Goal: Check status: Verify the current state of an ongoing process or item

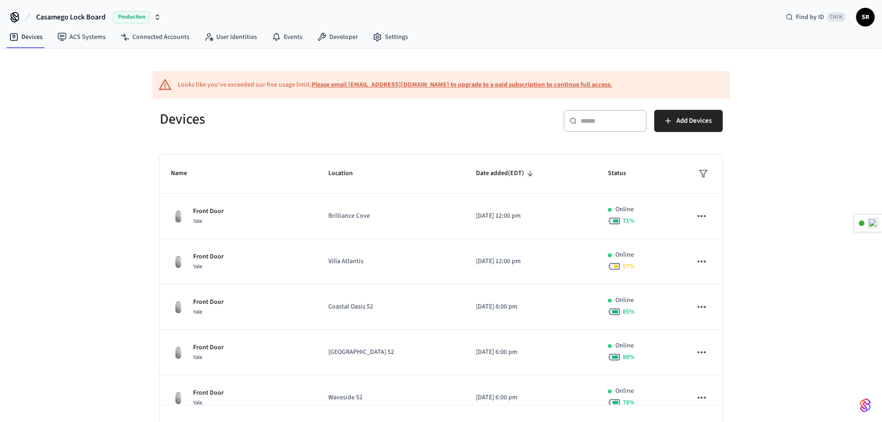
click at [384, 85] on b "Please email [EMAIL_ADDRESS][DOMAIN_NAME] to upgrade to a paid subscription to …" at bounding box center [462, 84] width 301 height 9
click at [599, 77] on div "Looks like you've exceeded our free usage limit. Please email [EMAIL_ADDRESS][D…" at bounding box center [441, 85] width 578 height 28
click at [395, 34] on link "Settings" at bounding box center [390, 37] width 50 height 17
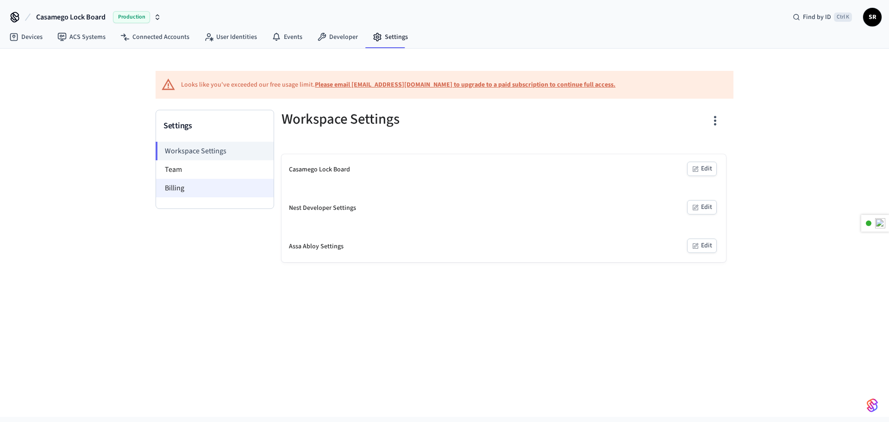
click at [220, 189] on li "Billing" at bounding box center [215, 188] width 118 height 19
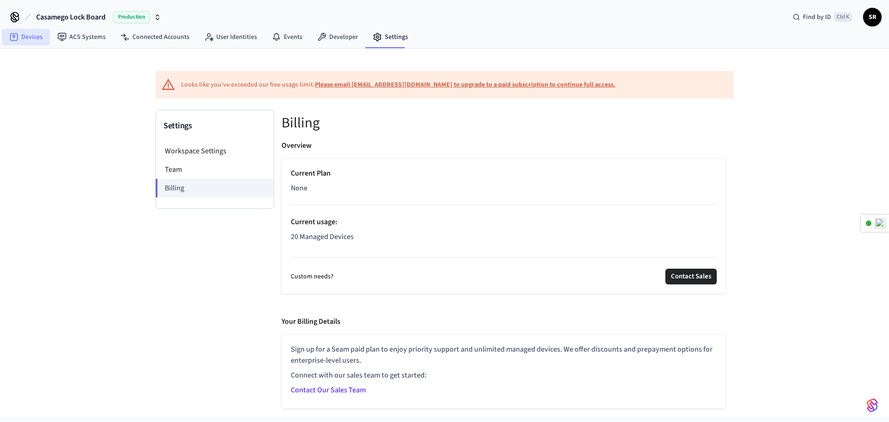
click at [35, 32] on link "Devices" at bounding box center [26, 37] width 48 height 17
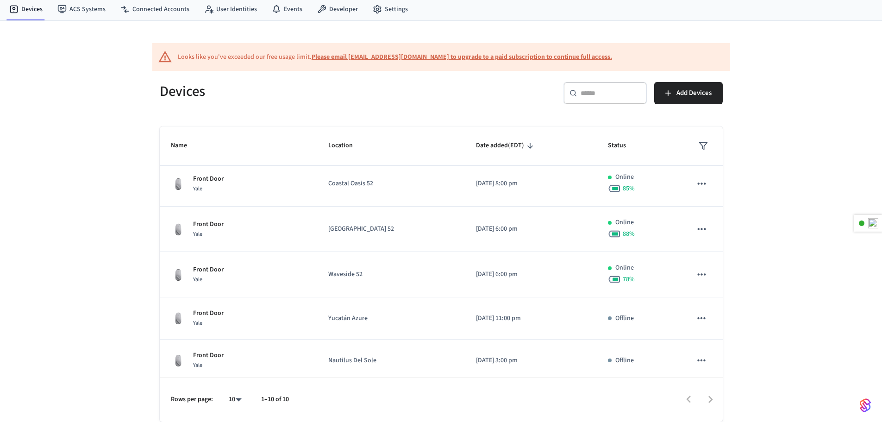
scroll to position [94, 0]
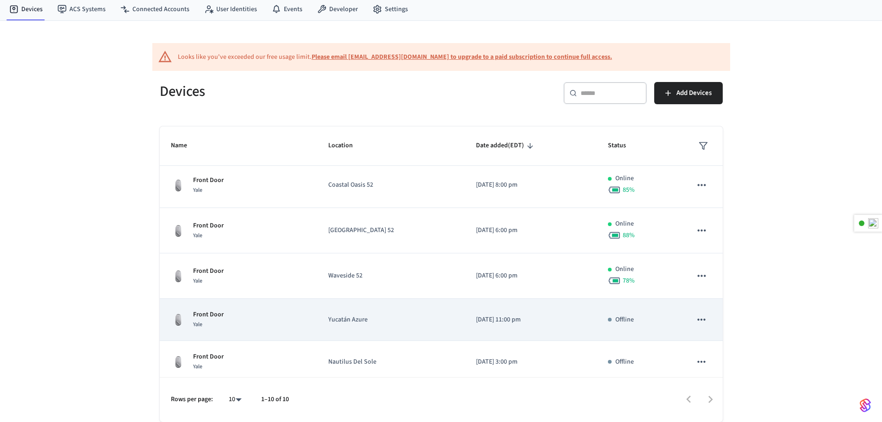
click at [435, 332] on td "Yucatán Azure" at bounding box center [391, 320] width 148 height 42
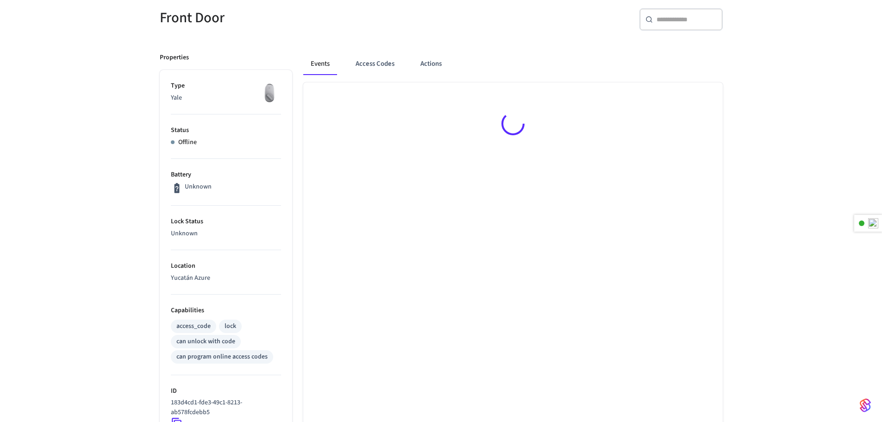
scroll to position [139, 0]
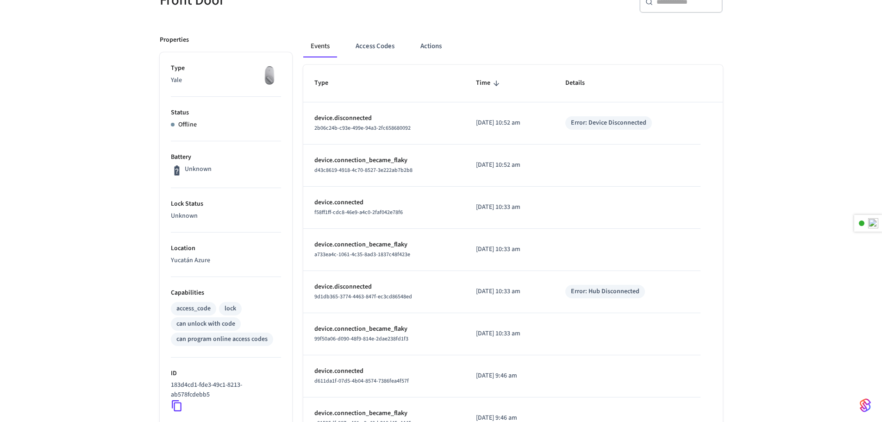
click at [414, 122] on p "device.disconnected" at bounding box center [384, 118] width 139 height 10
click at [206, 128] on div "Offline" at bounding box center [226, 125] width 110 height 10
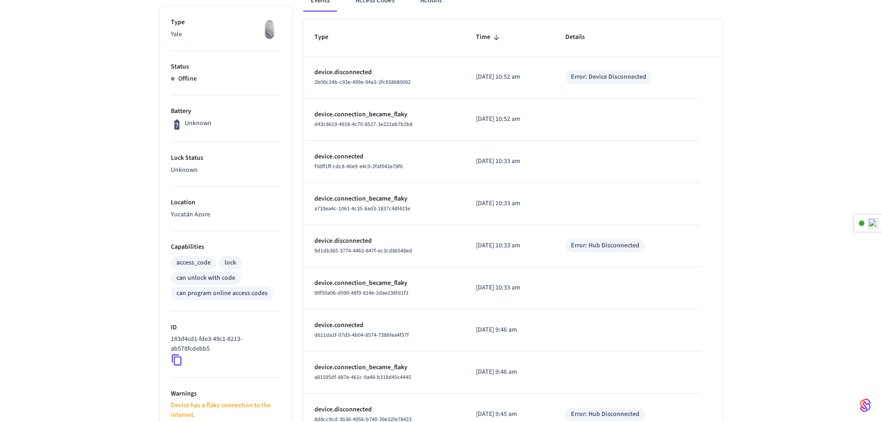
scroll to position [93, 0]
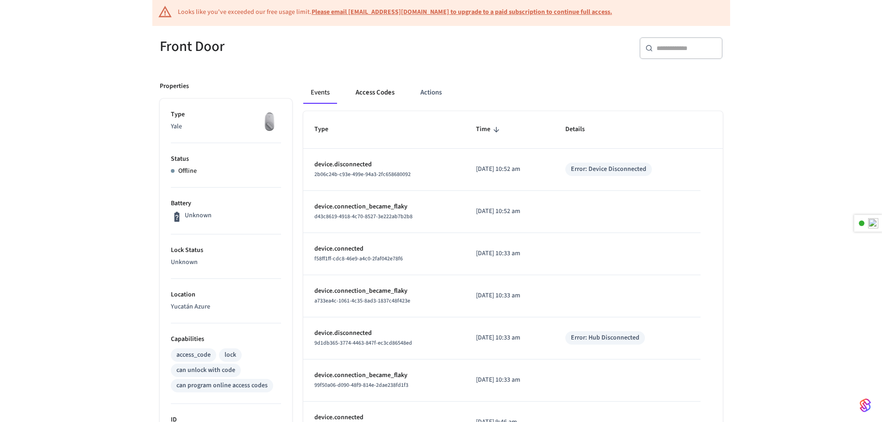
click at [373, 98] on button "Access Codes" at bounding box center [375, 93] width 54 height 22
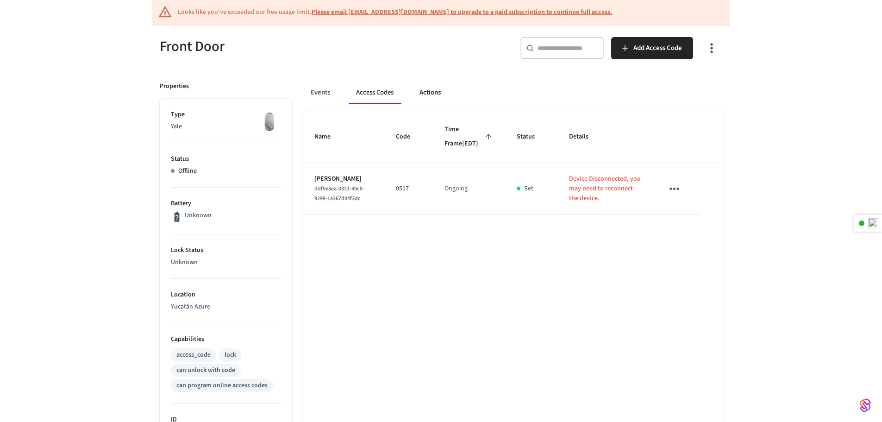
click at [434, 91] on button "Actions" at bounding box center [430, 93] width 36 height 22
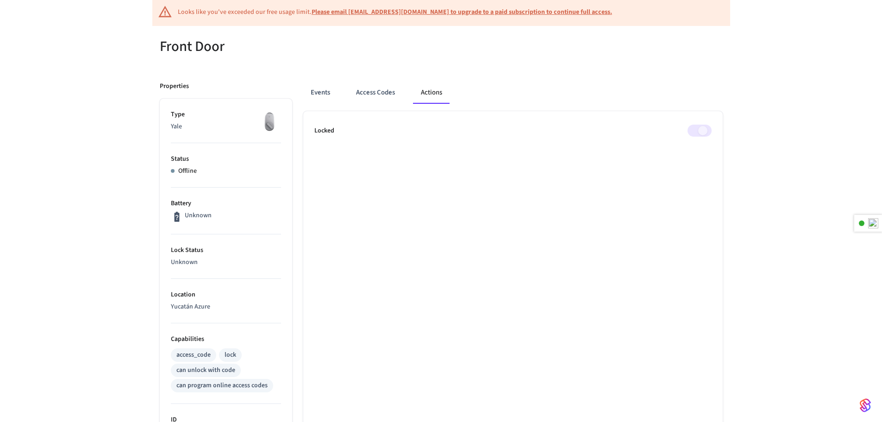
click at [186, 126] on p "Yale" at bounding box center [226, 127] width 110 height 10
